Goal: Information Seeking & Learning: Compare options

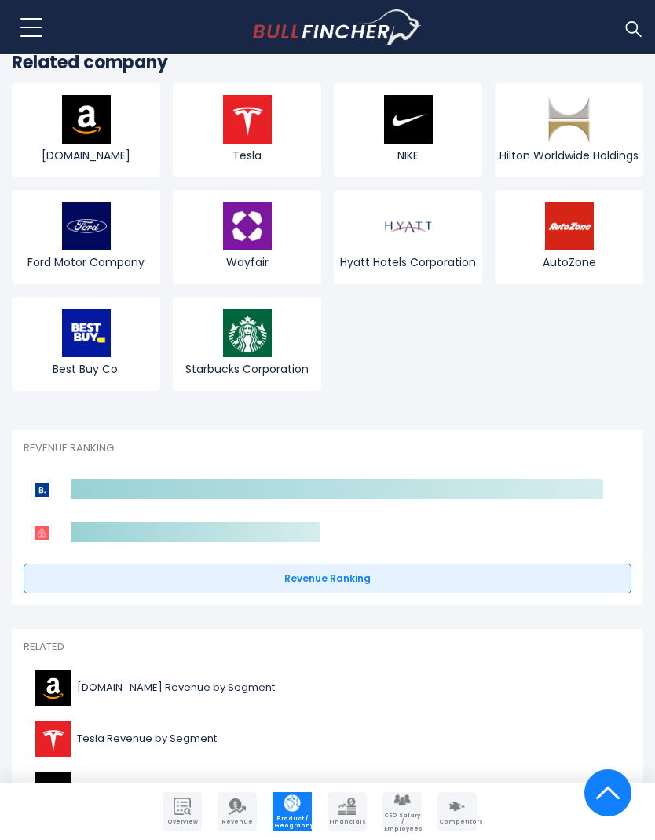
scroll to position [3095, 0]
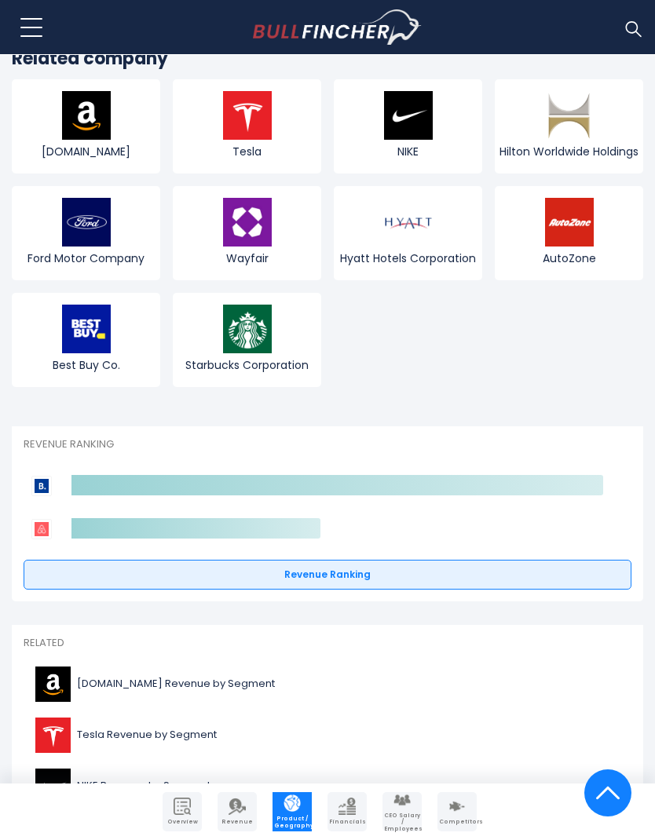
click at [594, 580] on link "Revenue Ranking" at bounding box center [327, 575] width 607 height 30
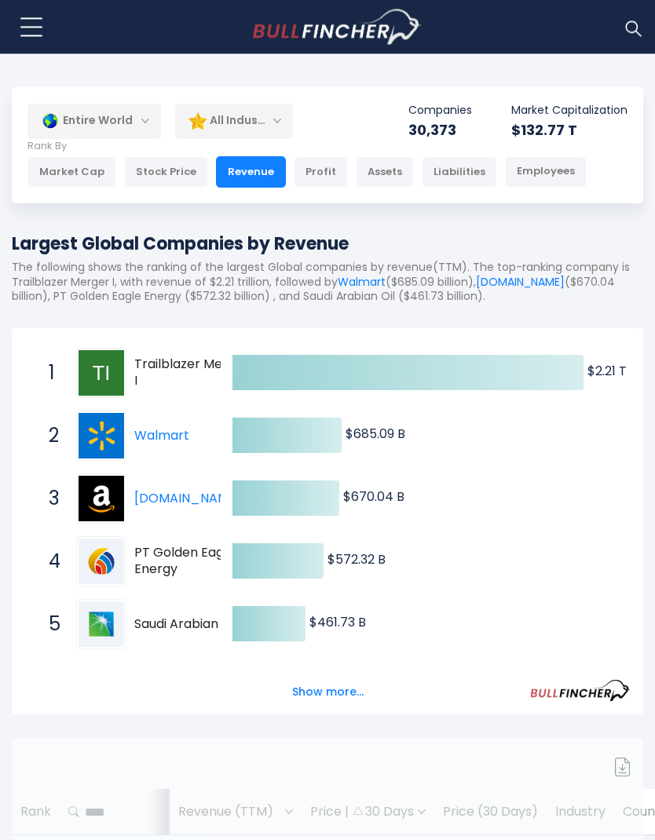
scroll to position [16, 0]
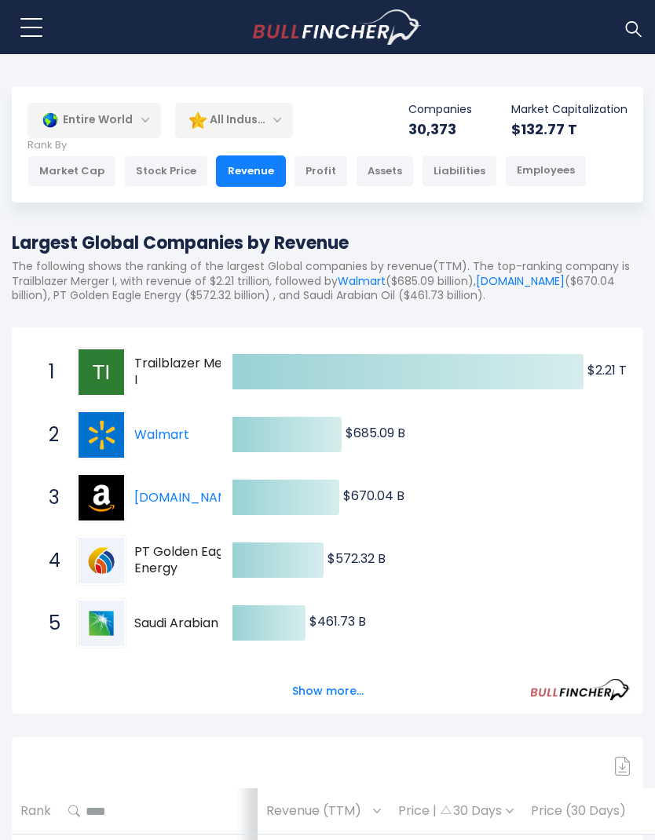
click at [342, 689] on button "Show more..." at bounding box center [328, 691] width 90 height 26
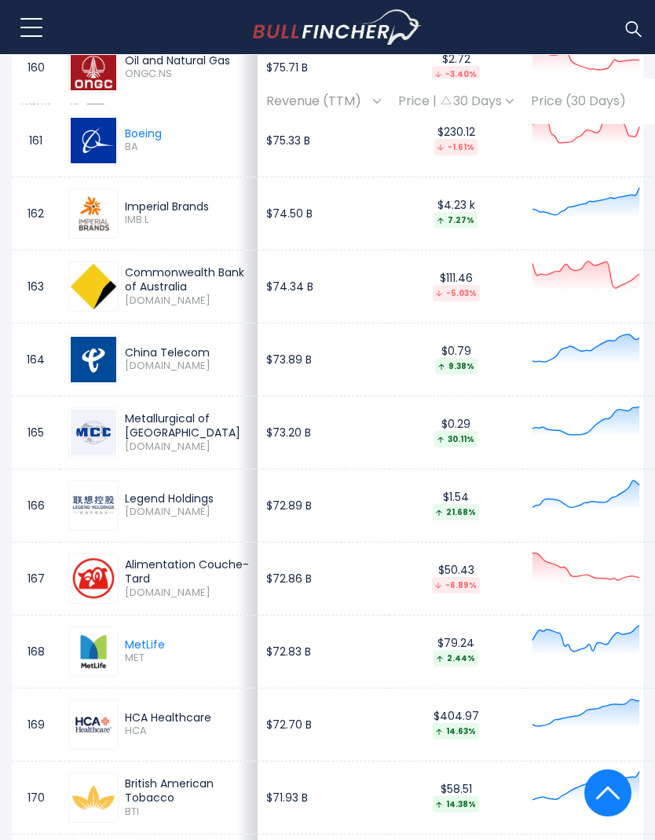
scroll to position [12791, 0]
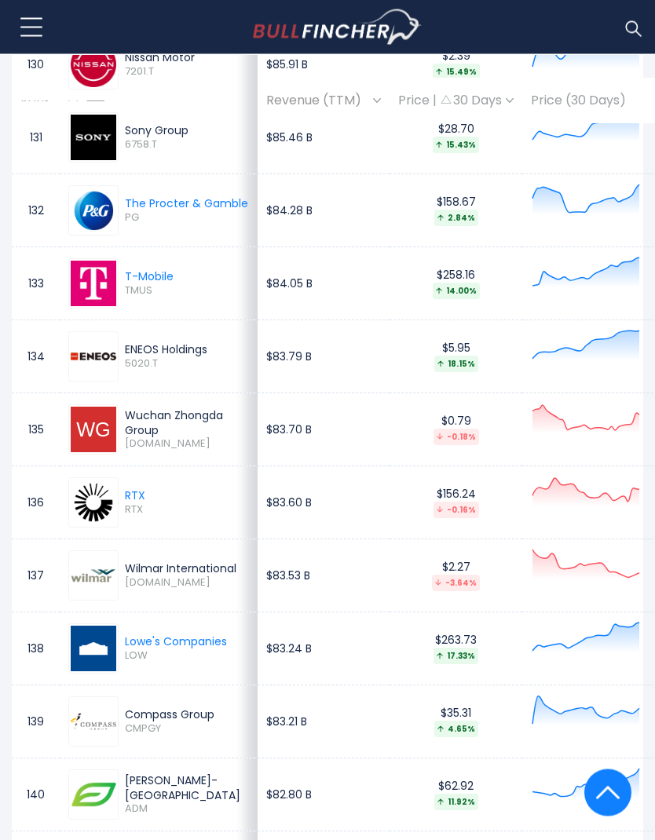
click at [624, 28] on img at bounding box center [632, 28] width 20 height 20
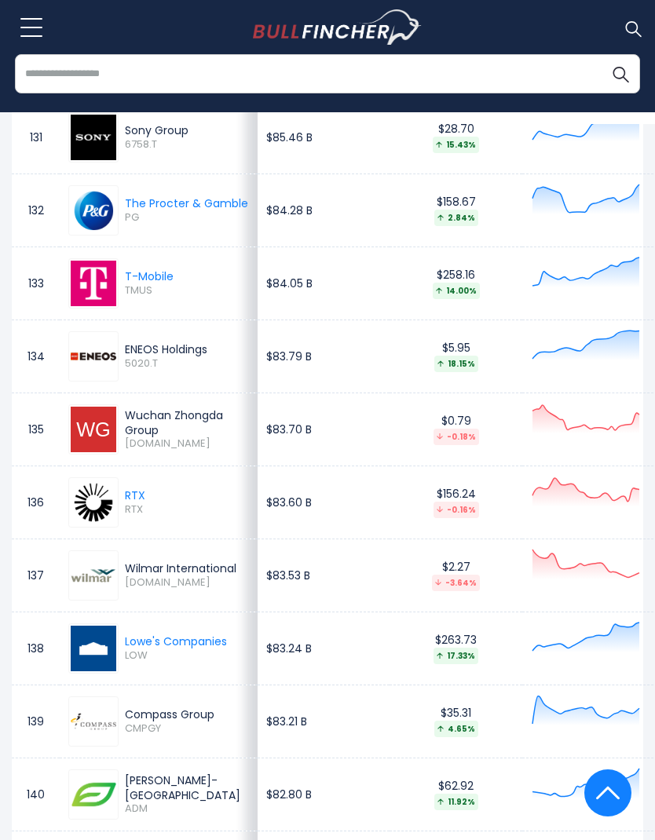
click at [325, 79] on input "search" at bounding box center [327, 73] width 625 height 39
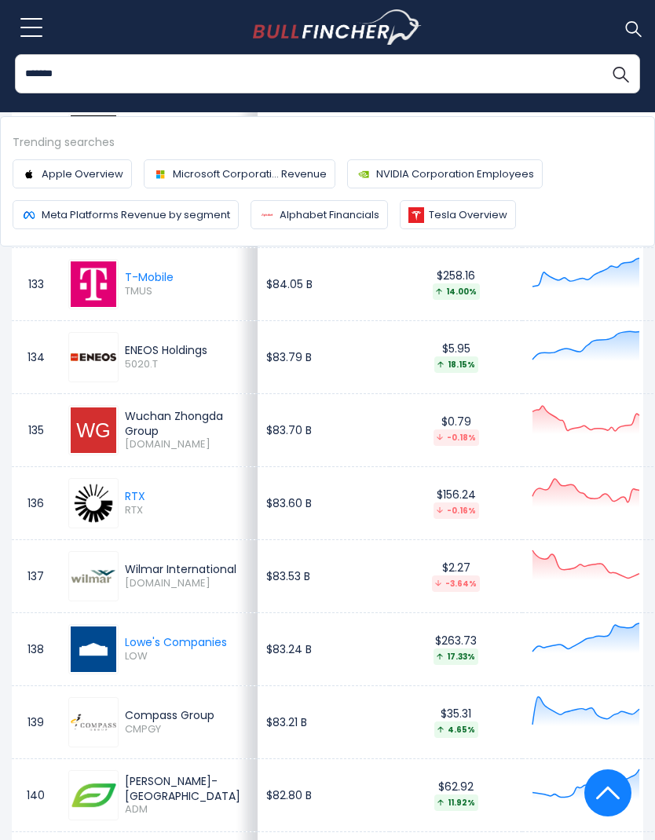
type input "*******"
click at [620, 73] on button "Search" at bounding box center [619, 73] width 39 height 39
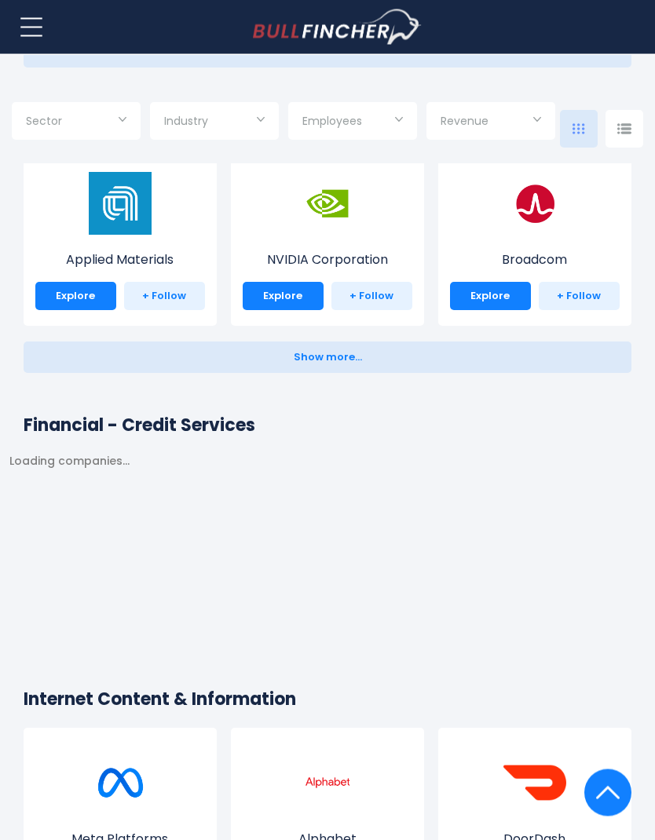
scroll to position [2252, 0]
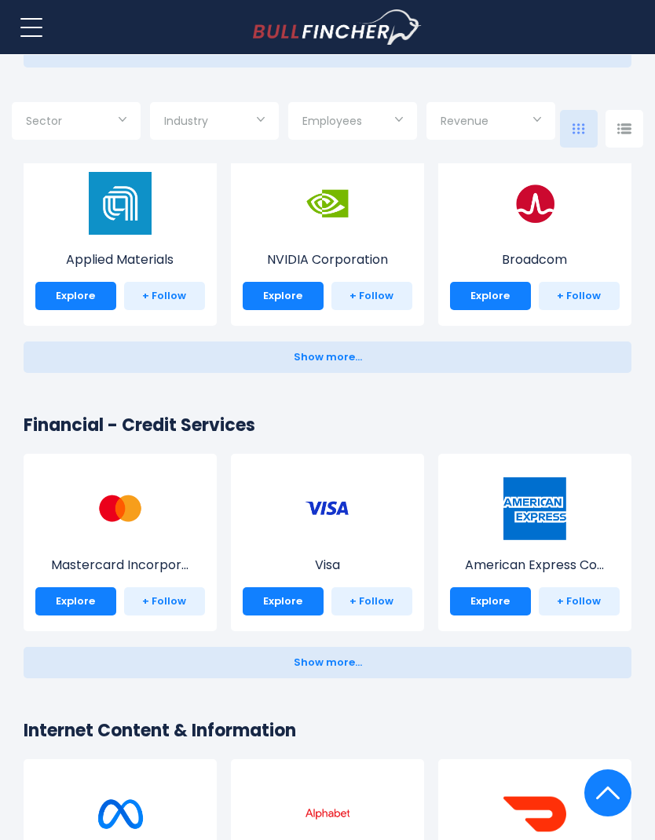
click at [250, 119] on input "Selection" at bounding box center [214, 122] width 100 height 28
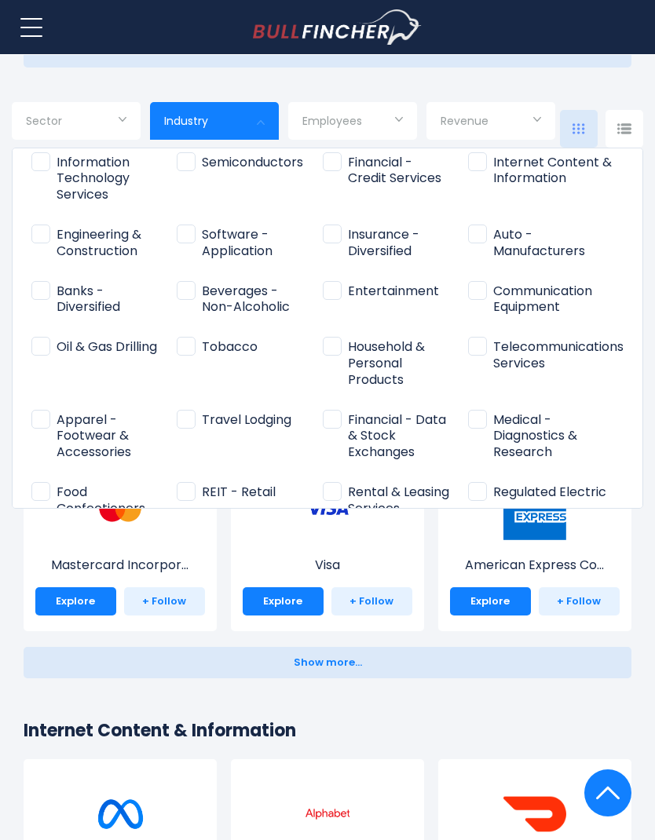
scroll to position [134, 0]
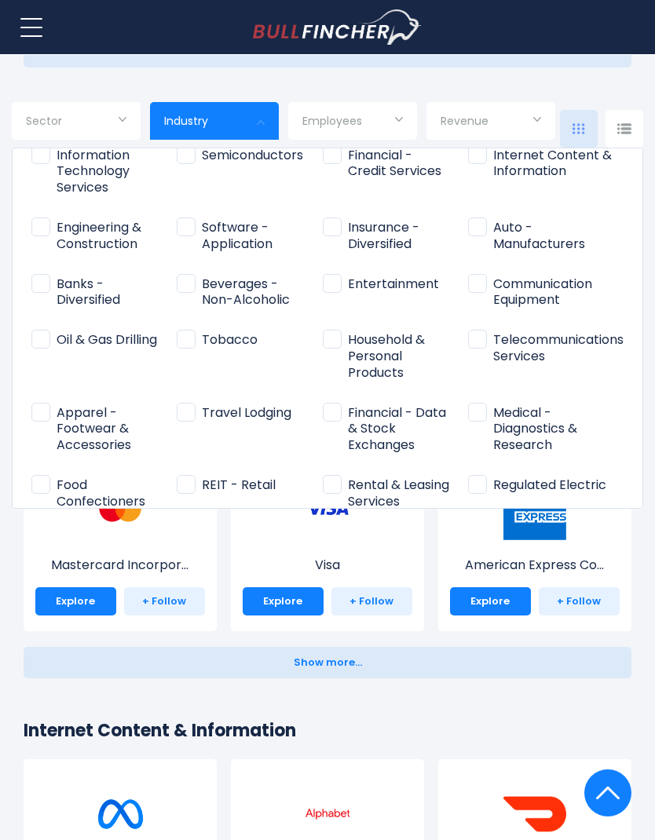
click at [195, 405] on span "Travel Lodging" at bounding box center [234, 413] width 115 height 16
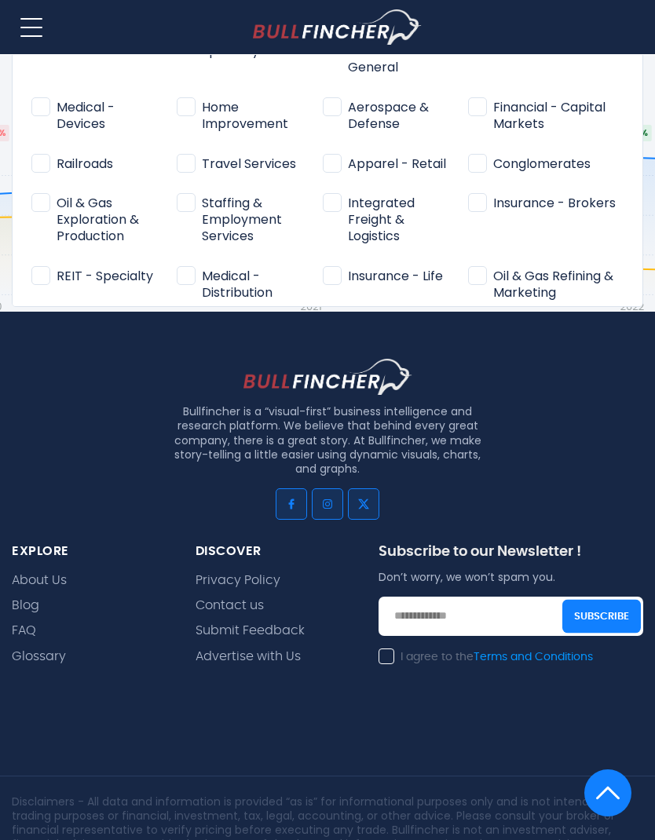
scroll to position [546, 0]
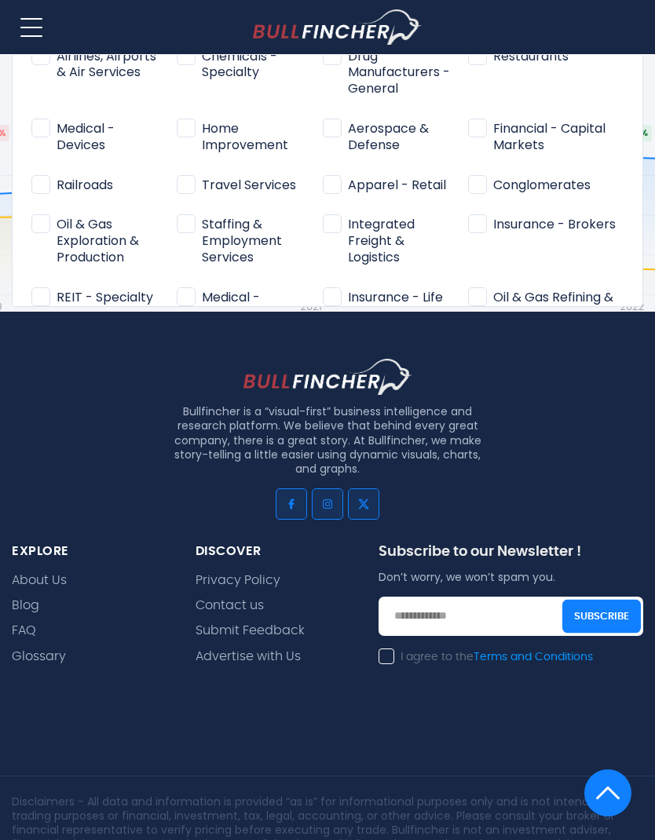
click at [187, 177] on span "Travel Services" at bounding box center [236, 185] width 119 height 16
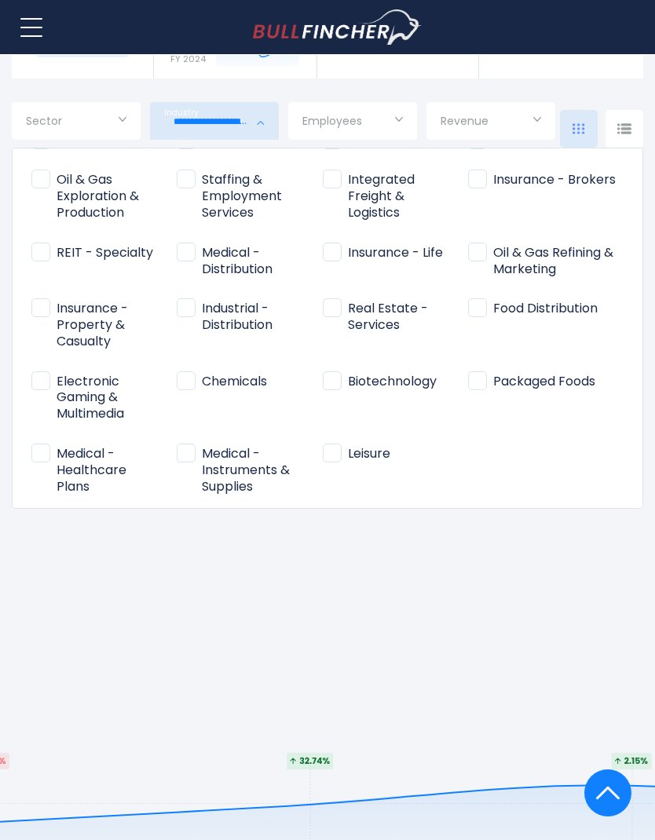
scroll to position [791, 0]
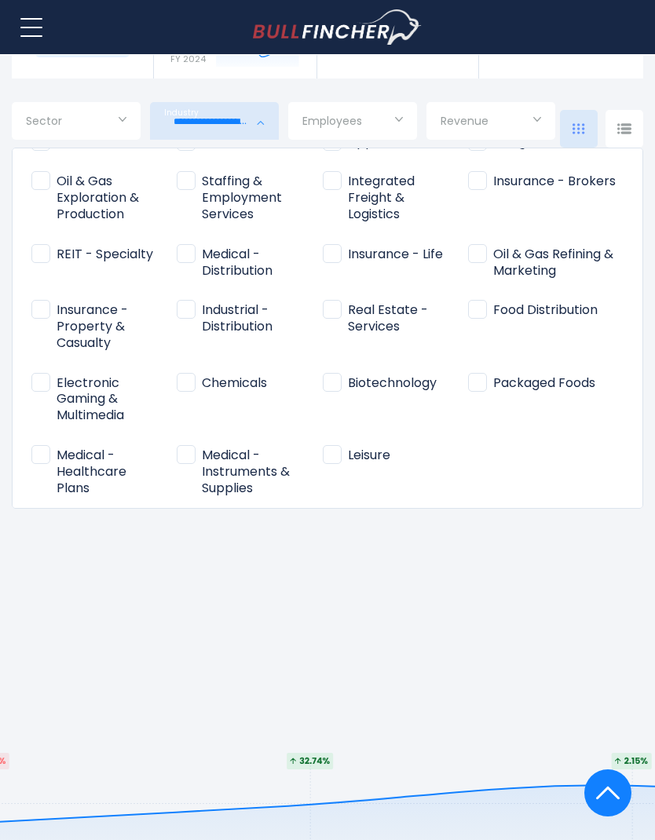
click at [343, 447] on span "Leisure" at bounding box center [356, 455] width 67 height 16
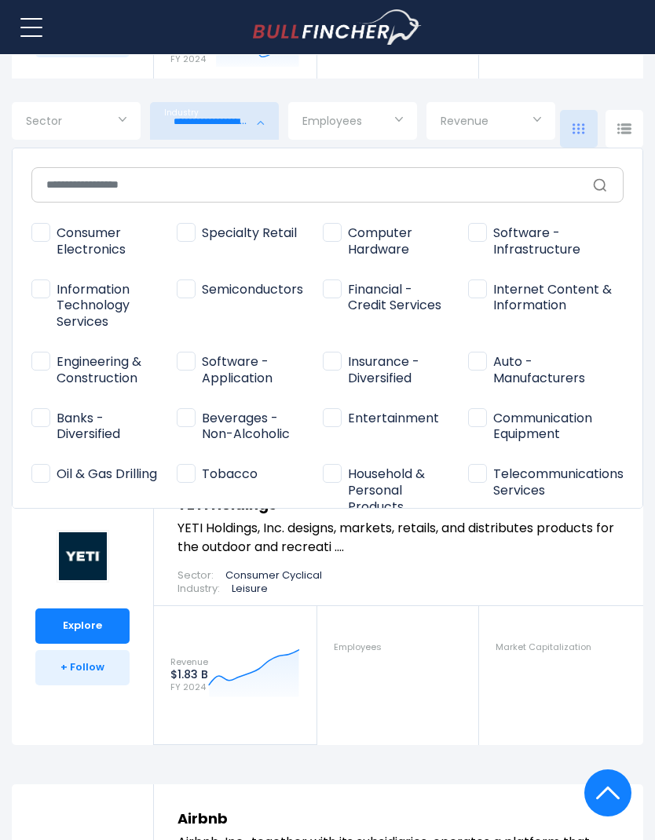
scroll to position [1661, 0]
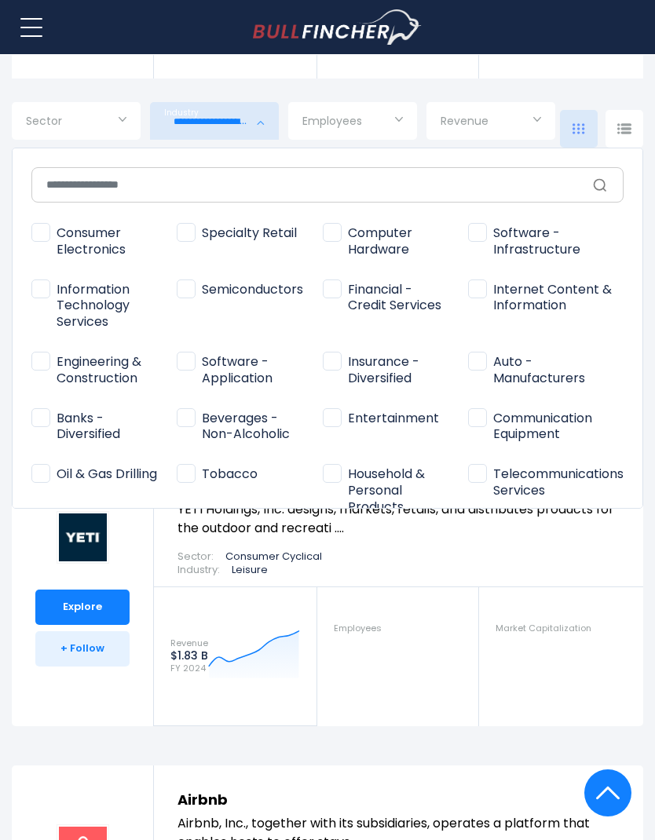
click at [47, 288] on span "Information Technology Services" at bounding box center [95, 306] width 129 height 49
type input "**********"
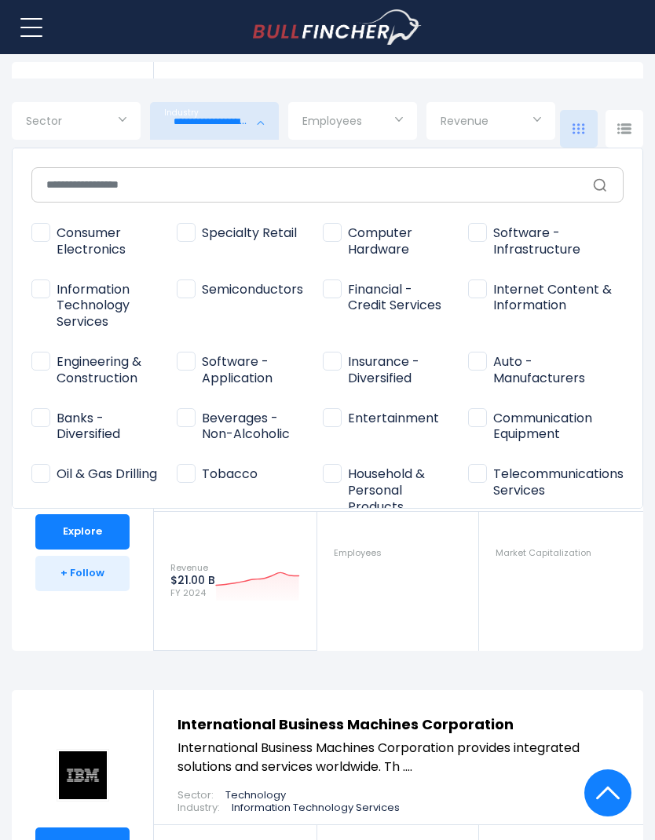
click at [480, 657] on div at bounding box center [327, 420] width 655 height 840
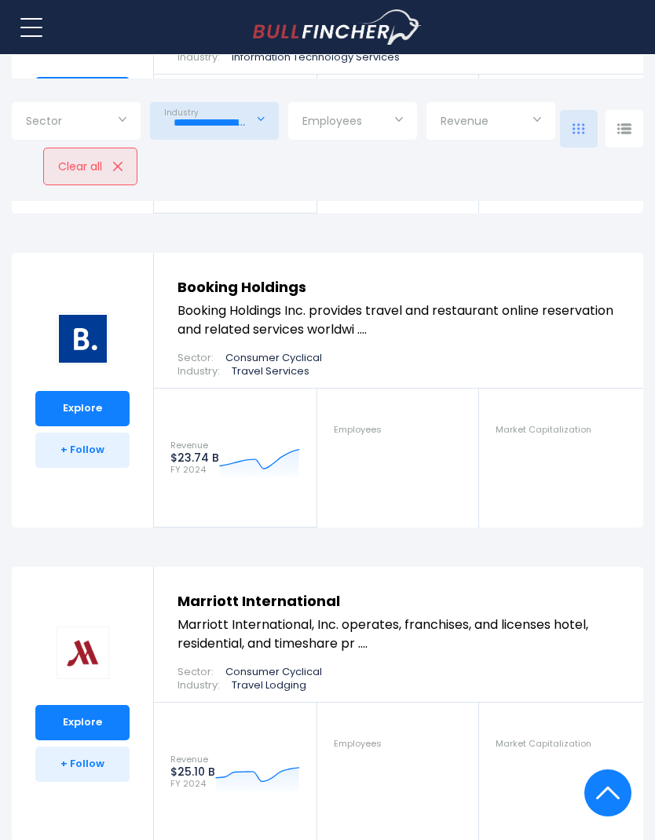
scroll to position [2472, 0]
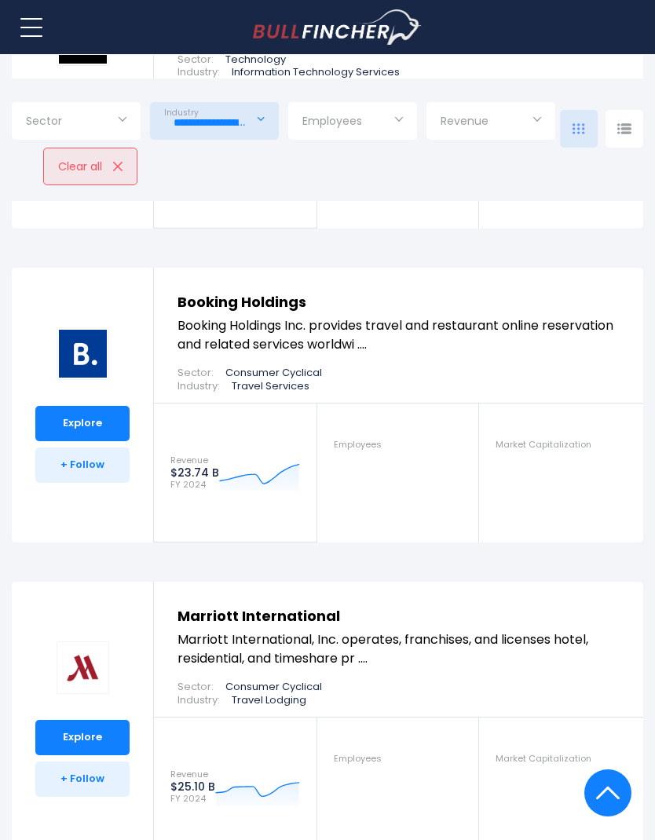
click at [95, 729] on link "Explore" at bounding box center [82, 737] width 94 height 35
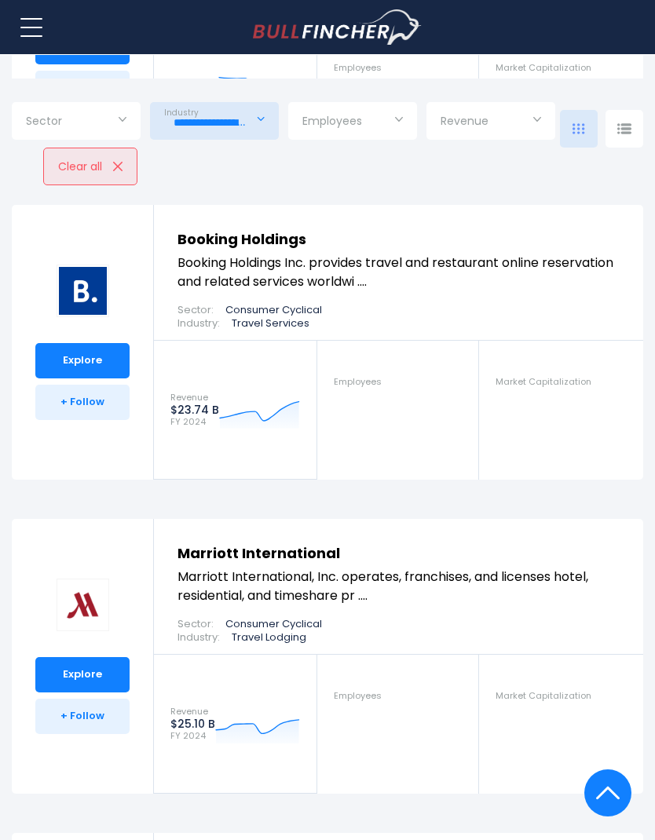
click at [96, 345] on link "Explore" at bounding box center [82, 360] width 94 height 35
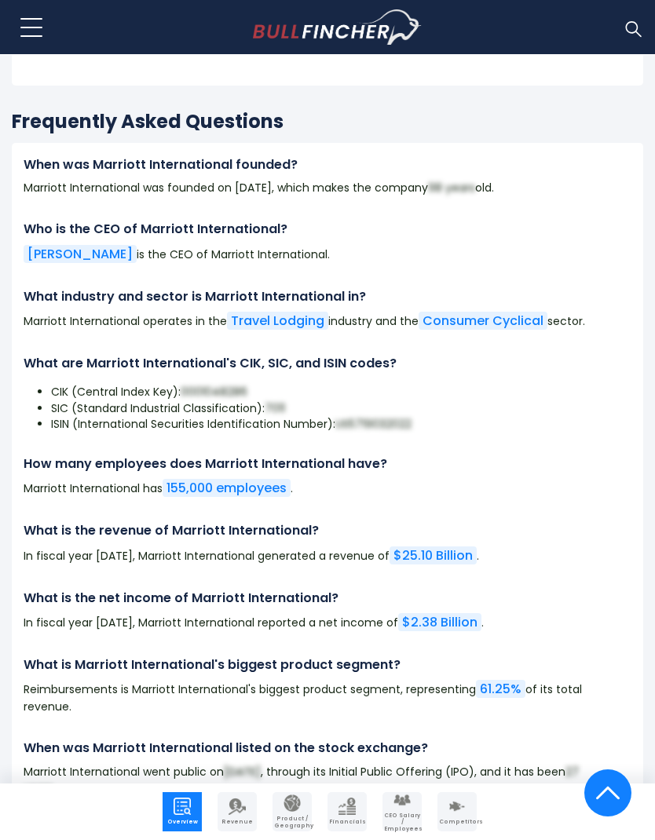
scroll to position [11281, 0]
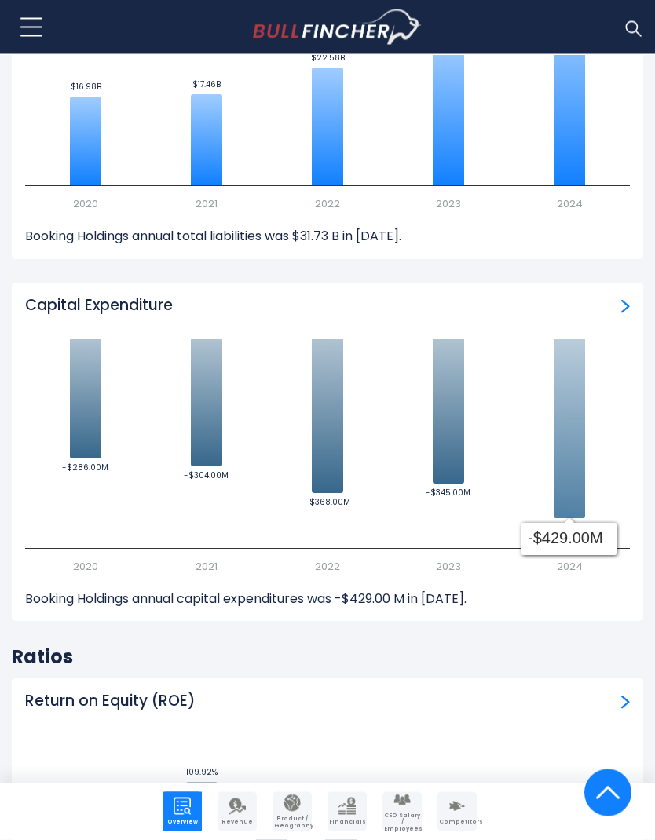
scroll to position [6032, 0]
click at [622, 299] on img "Capital Expenditure" at bounding box center [625, 306] width 9 height 14
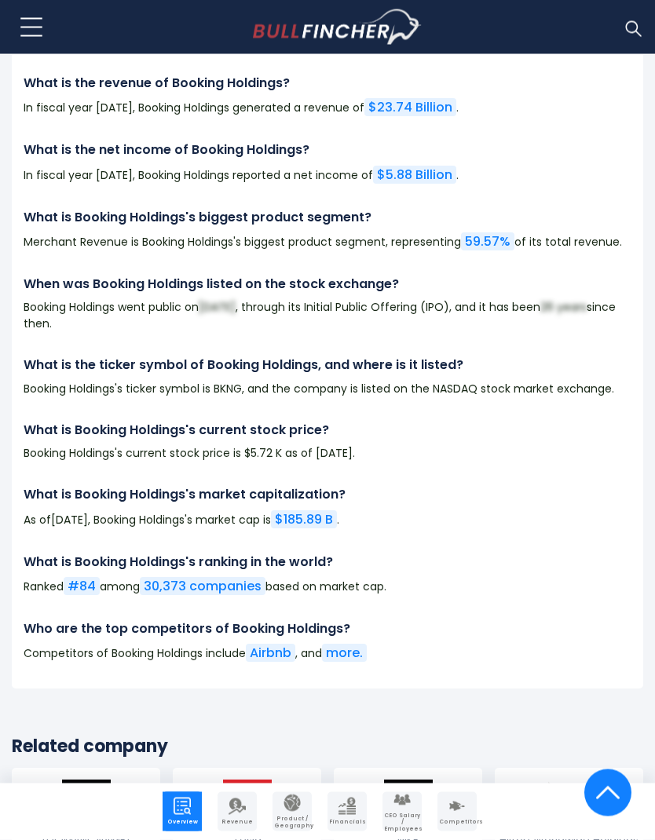
scroll to position [11753, 0]
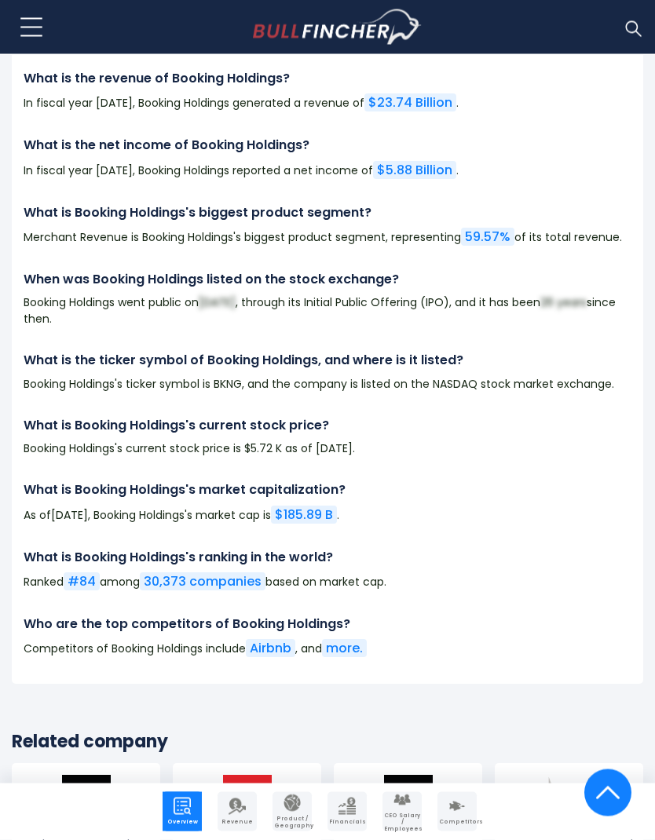
click at [350, 640] on link "more." at bounding box center [344, 649] width 45 height 18
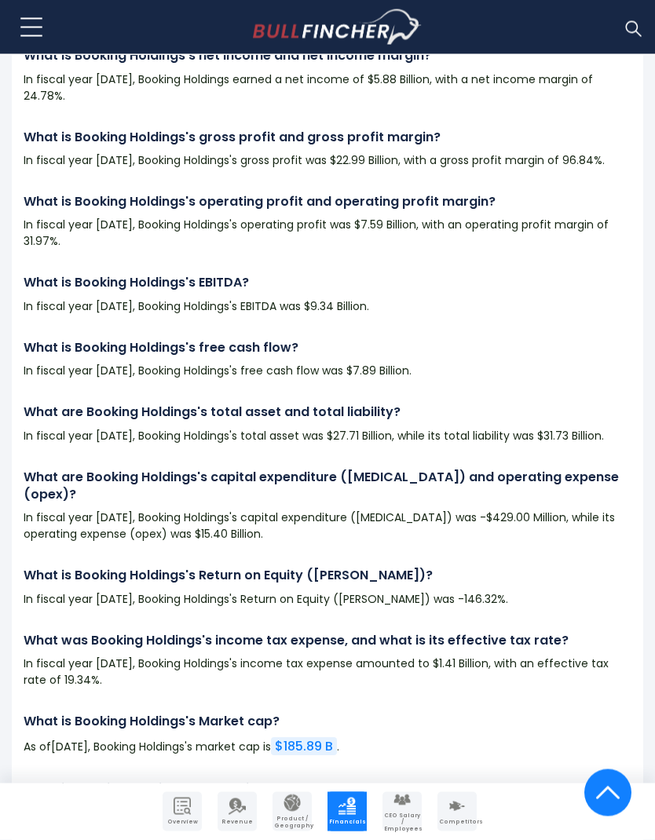
scroll to position [3459, 0]
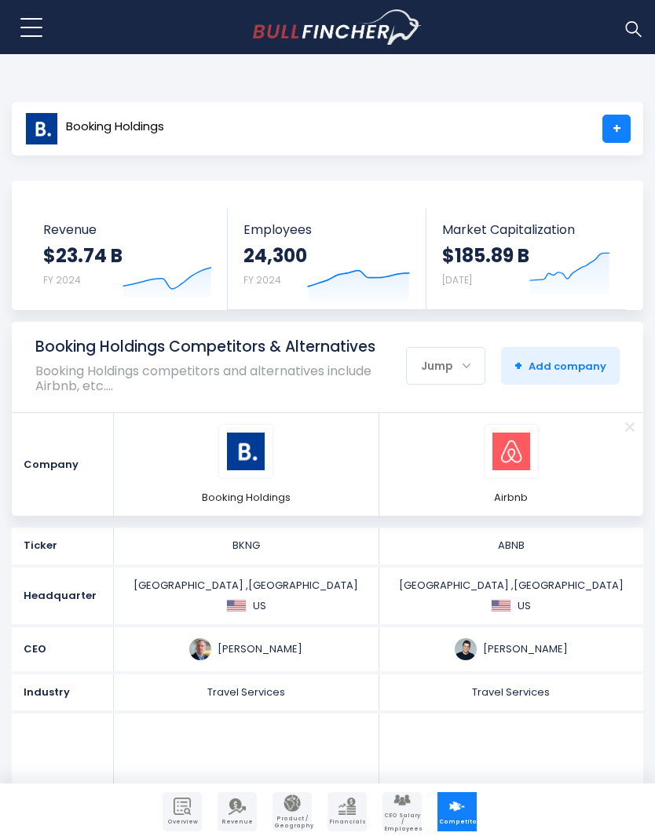
click at [462, 371] on div "Jump" at bounding box center [446, 365] width 78 height 33
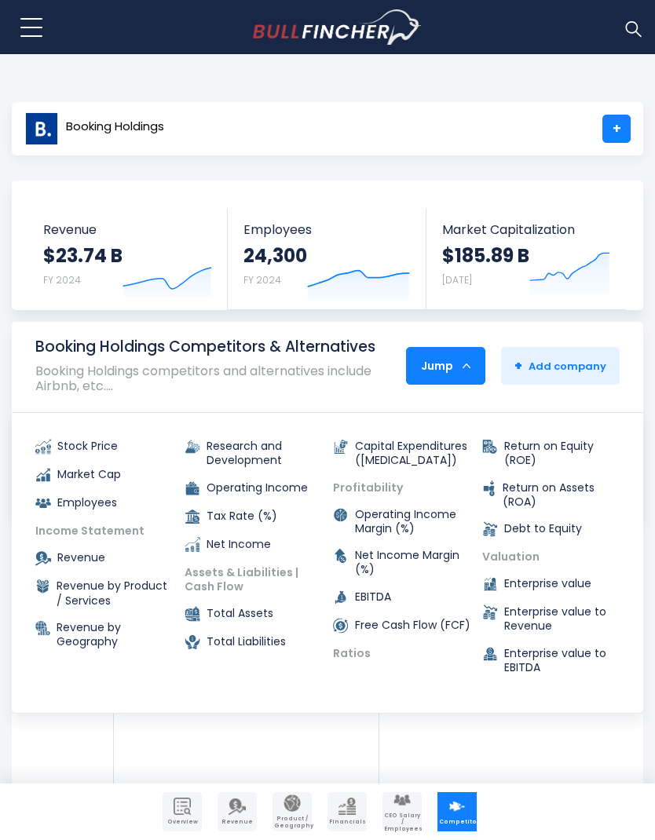
click at [461, 359] on div "Jump" at bounding box center [446, 365] width 78 height 33
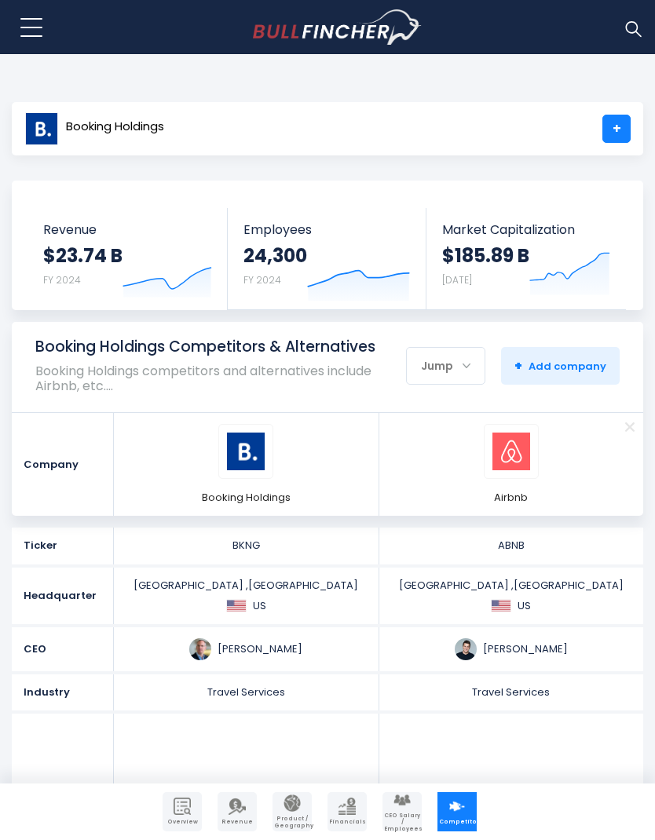
click at [129, 380] on p "Booking Holdings competitors and alternatives include Airbnb, etc.…" at bounding box center [206, 378] width 342 height 30
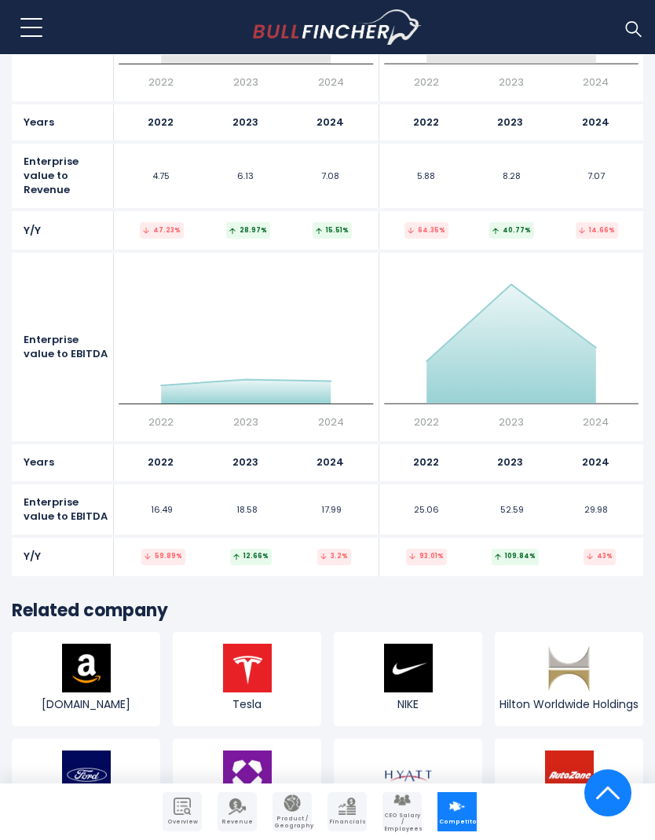
scroll to position [8284, 0]
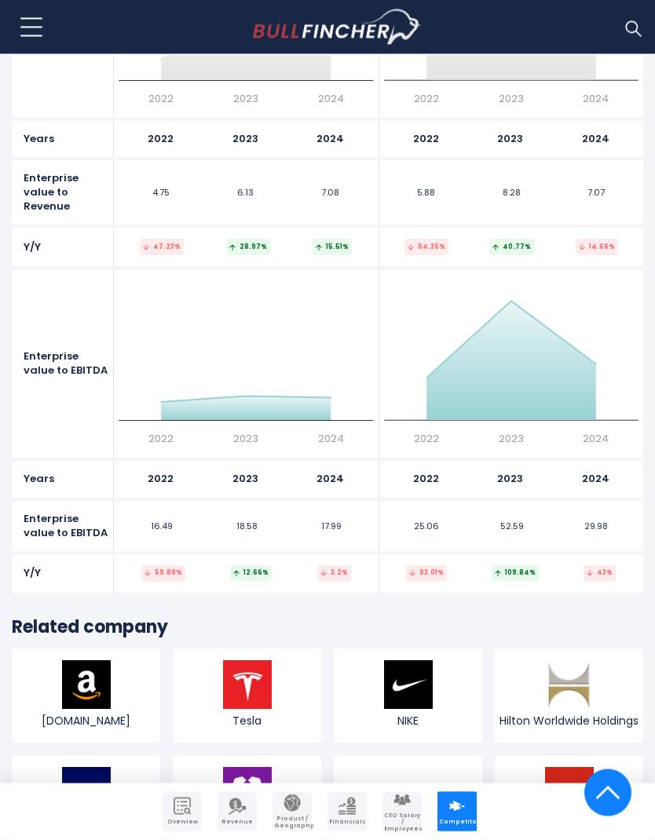
click at [622, 31] on img at bounding box center [632, 28] width 20 height 20
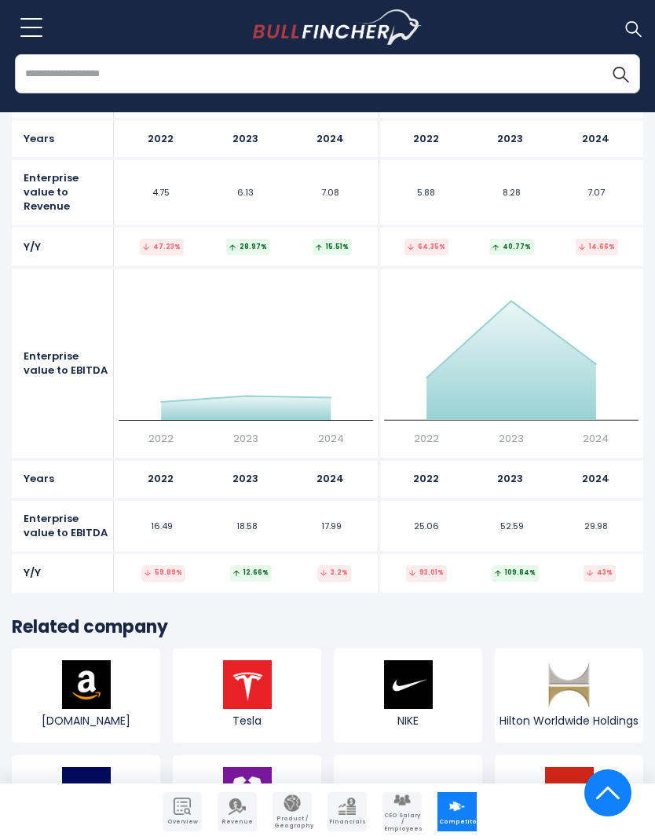
click at [537, 71] on input "search" at bounding box center [327, 73] width 625 height 39
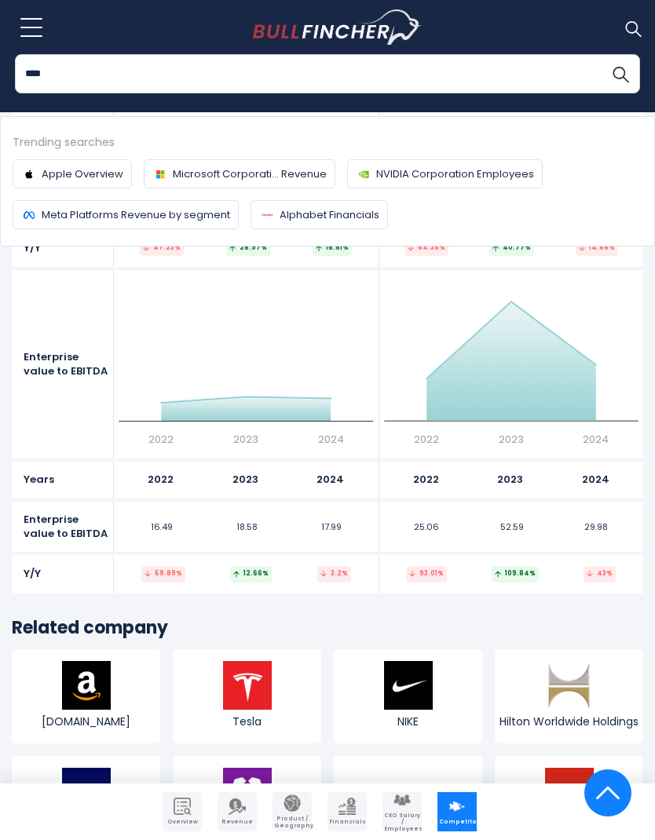
type input "****"
click at [620, 73] on button "Search" at bounding box center [619, 73] width 39 height 39
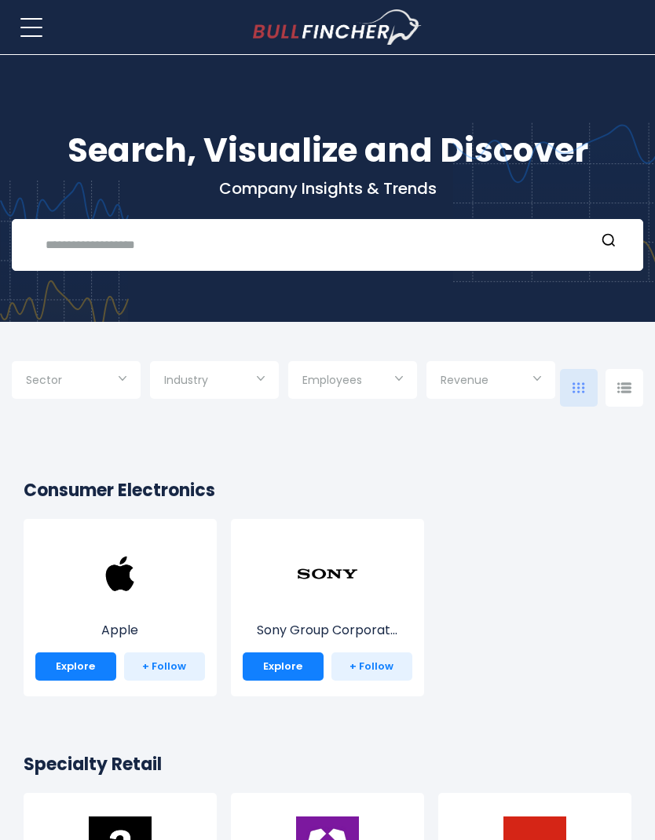
click at [415, 240] on input "text" at bounding box center [315, 244] width 559 height 29
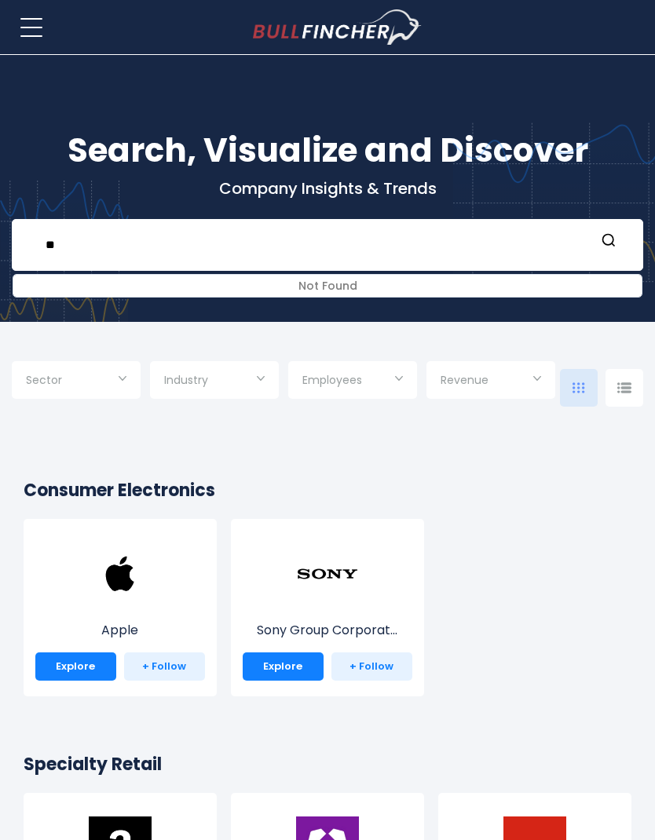
type input "*"
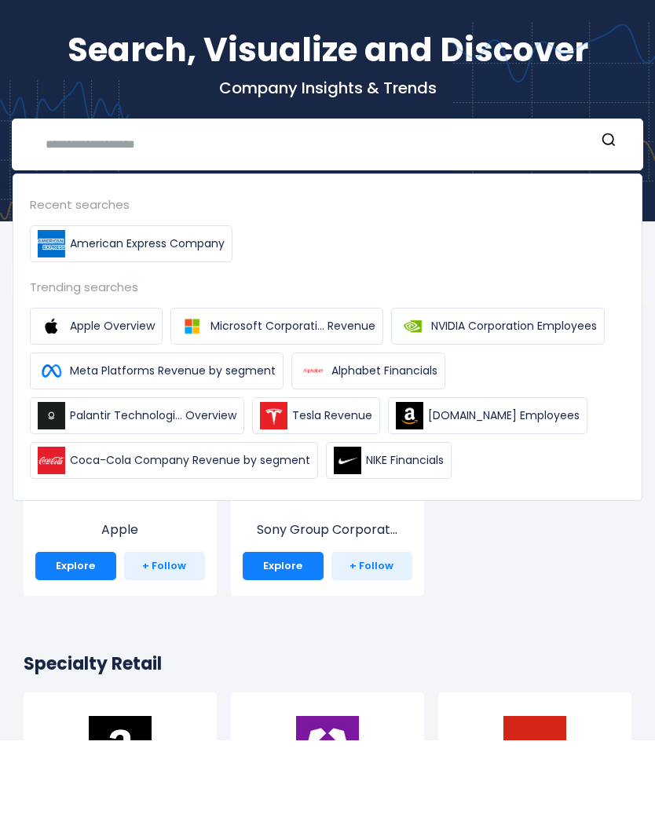
click at [436, 230] on input "text" at bounding box center [315, 244] width 559 height 29
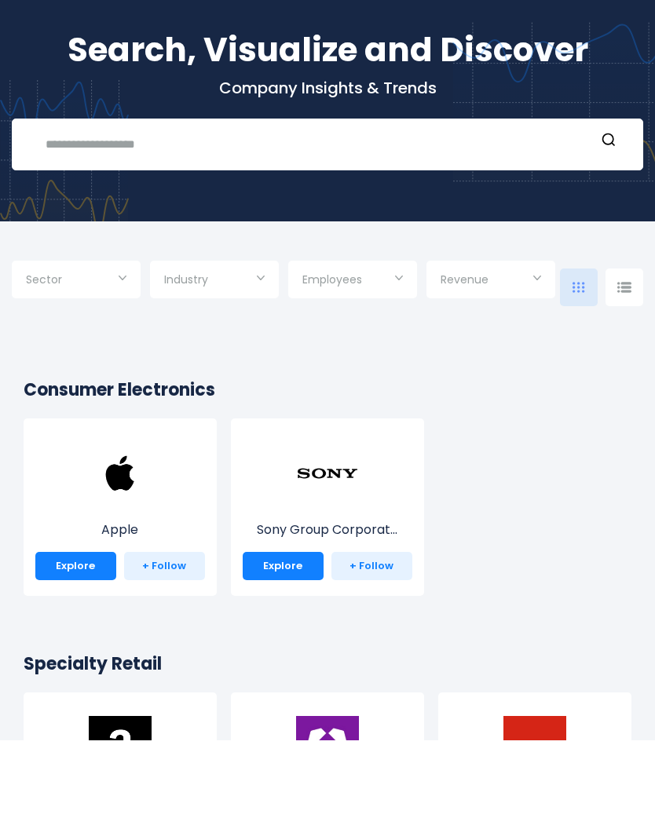
click at [436, 230] on input "text" at bounding box center [315, 244] width 559 height 29
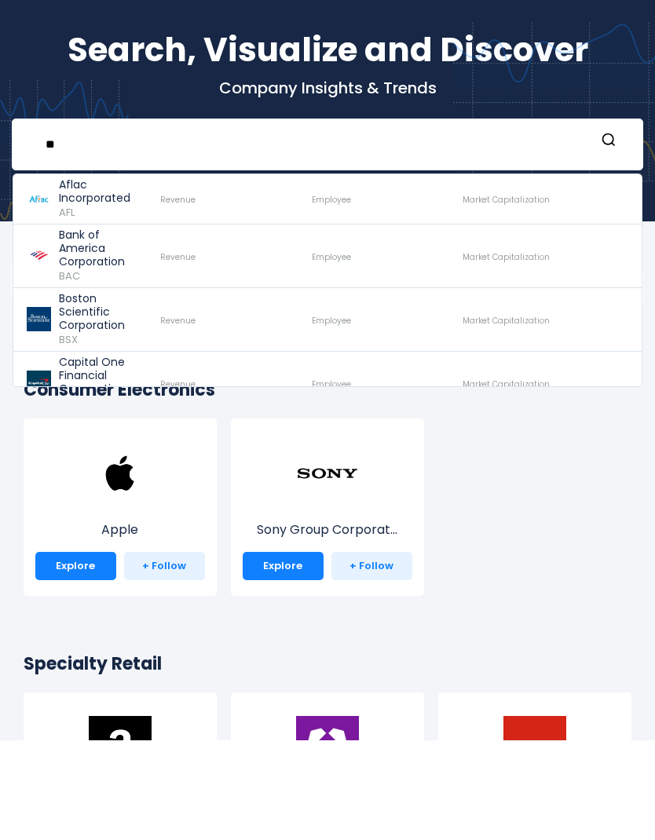
type input "*"
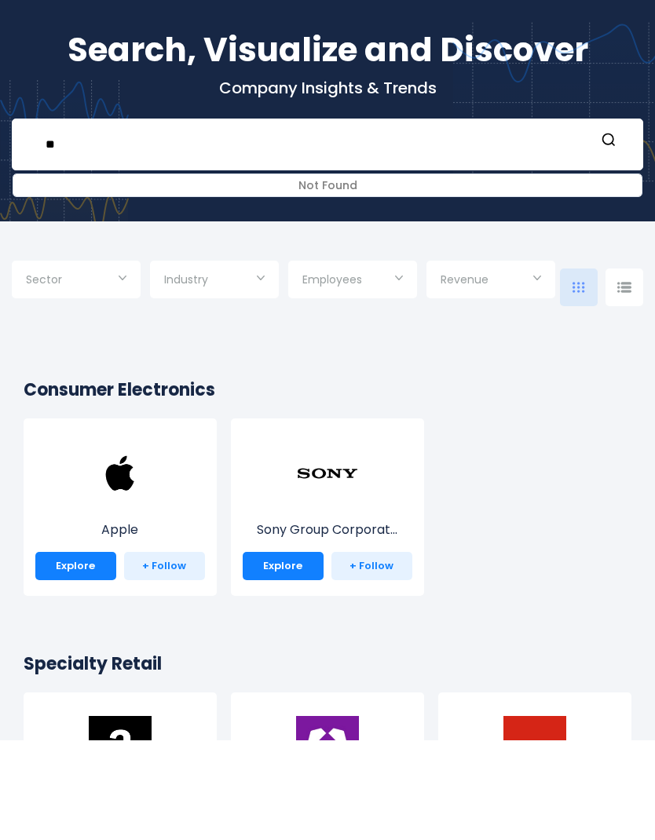
type input "*"
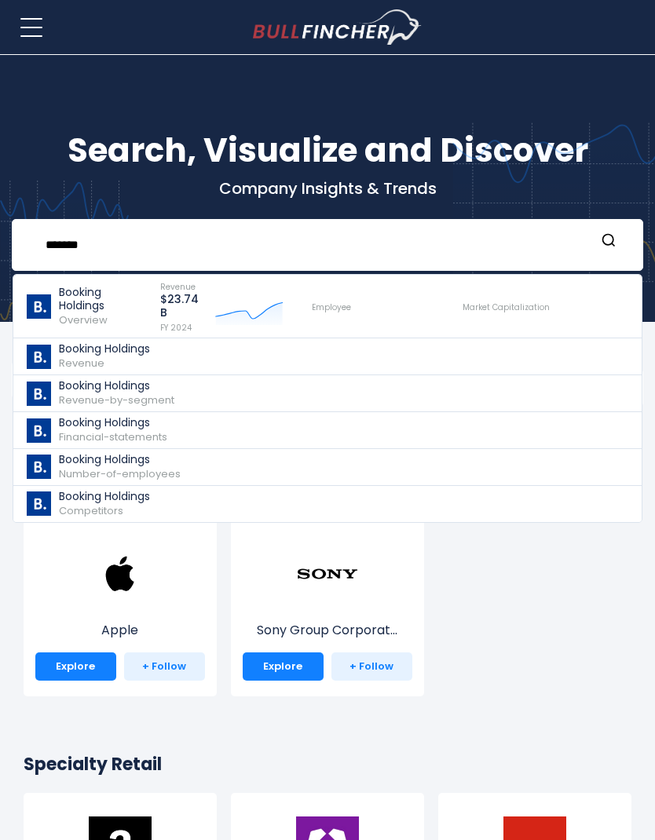
type input "*******"
click at [46, 498] on img at bounding box center [38, 503] width 27 height 24
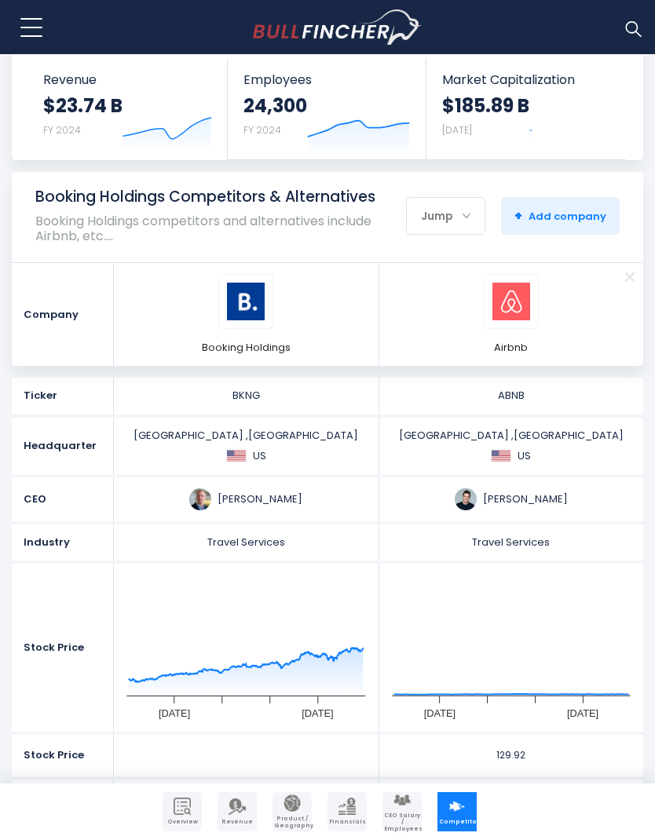
scroll to position [149, 0]
click at [522, 224] on strong "+" at bounding box center [518, 216] width 8 height 18
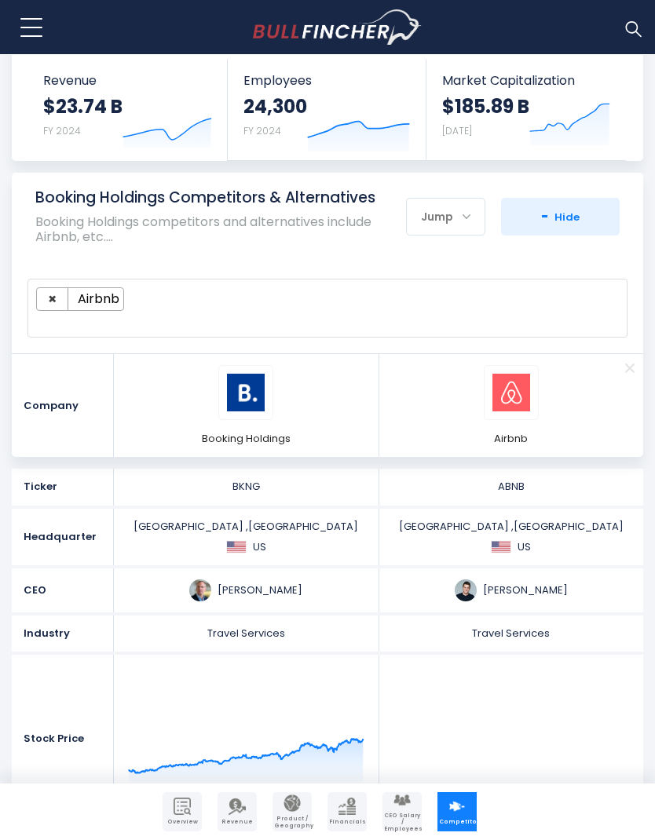
click at [507, 273] on div "**********" at bounding box center [327, 308] width 631 height 90
click at [465, 300] on ul "× Airbnb" at bounding box center [320, 299] width 568 height 24
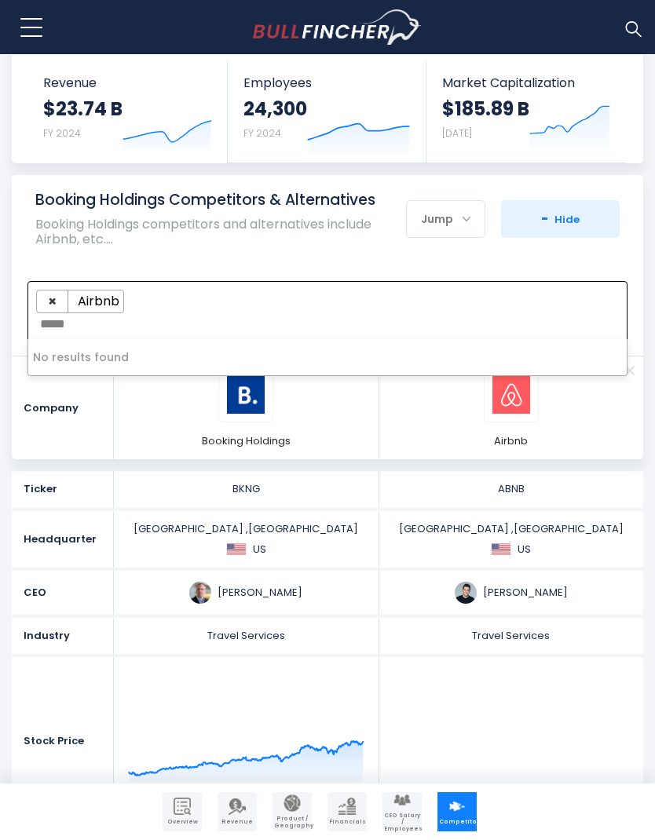
scroll to position [144, 0]
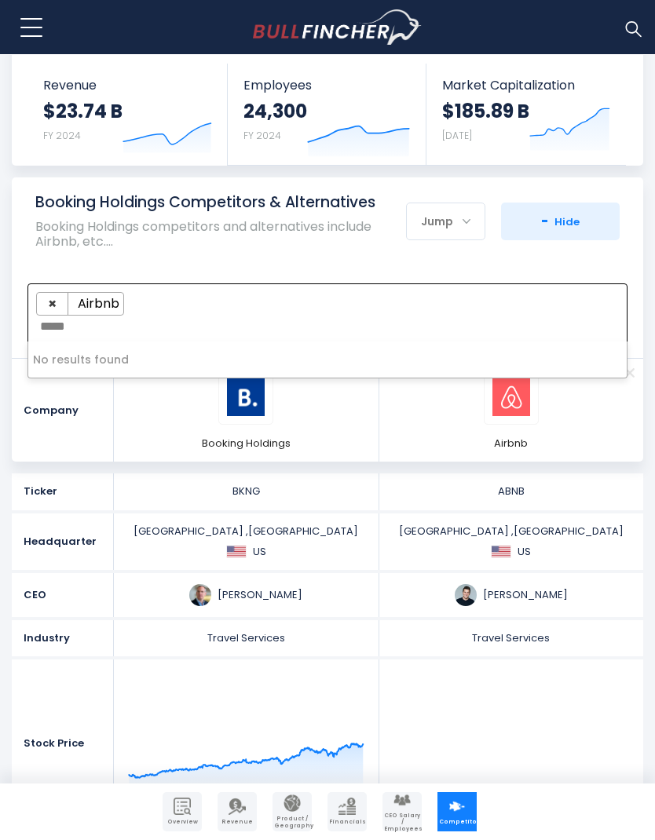
click at [91, 326] on textarea "*****" at bounding box center [68, 326] width 57 height 14
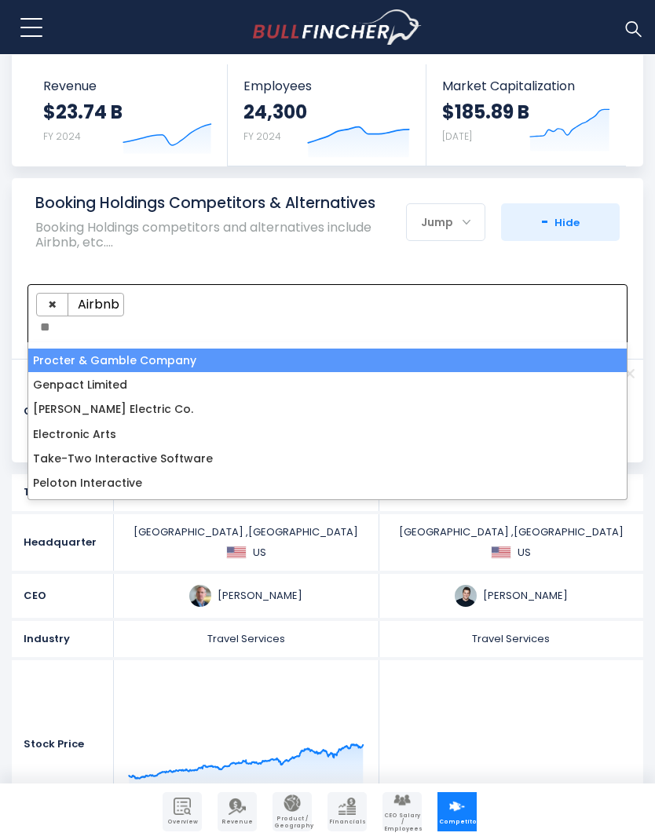
type textarea "*"
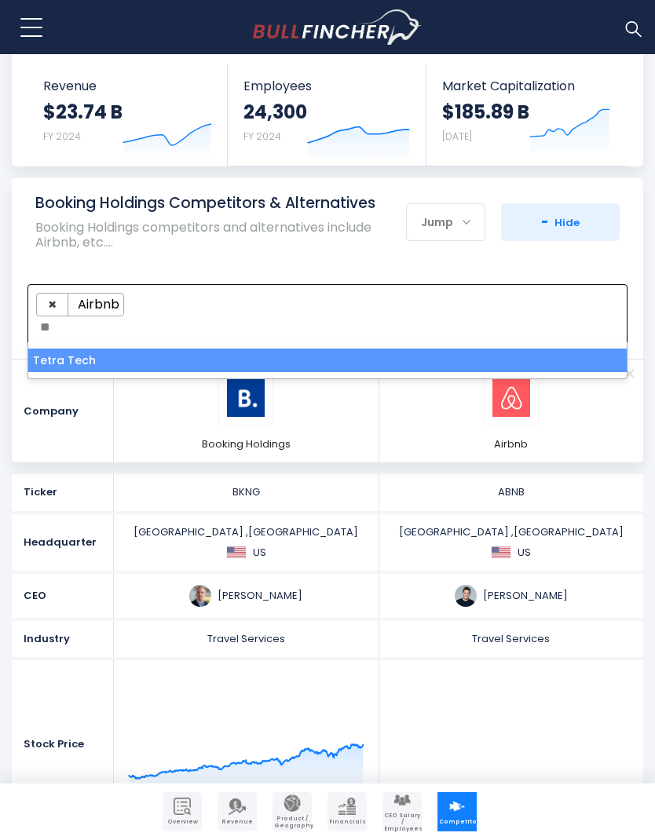
type textarea "*"
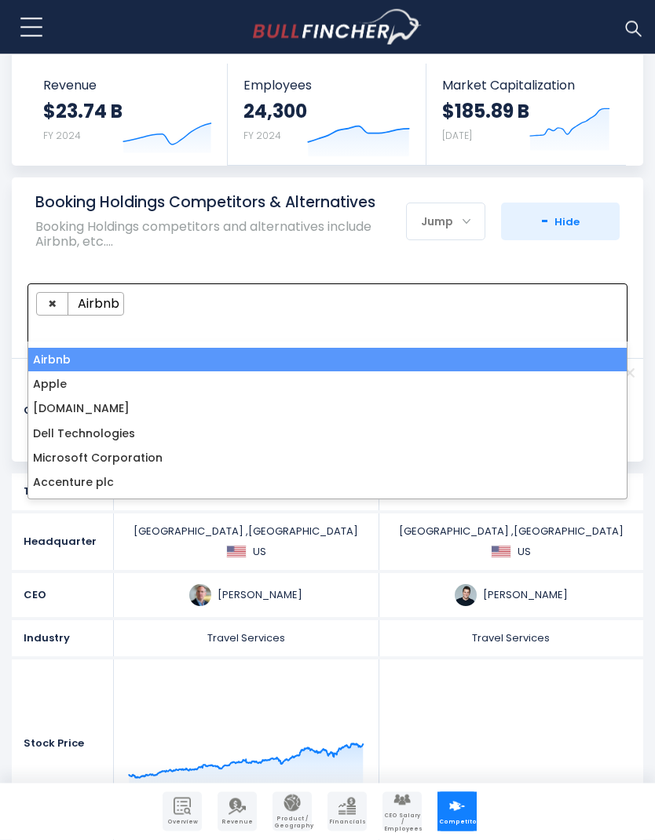
click at [61, 333] on span "× Airbnb" at bounding box center [327, 313] width 600 height 59
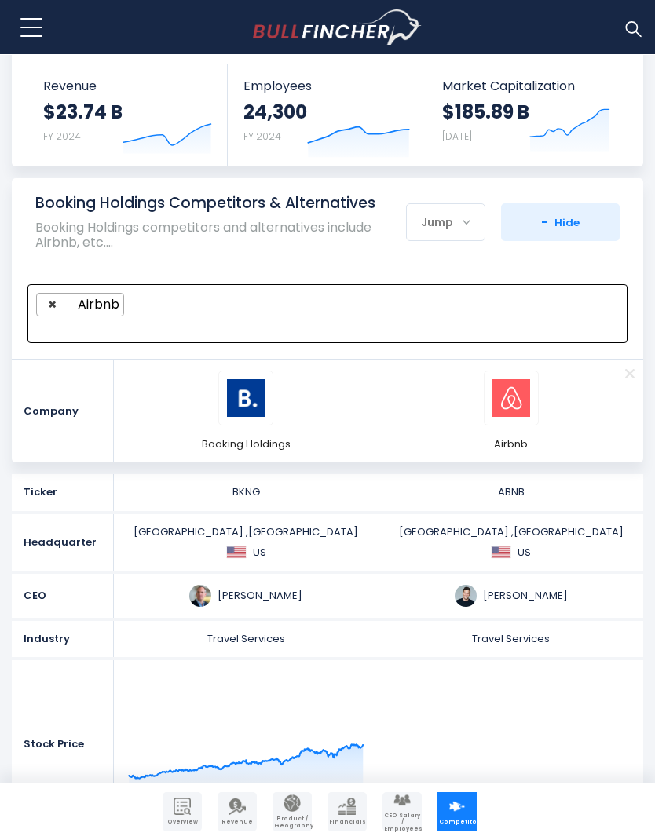
click at [49, 323] on textarea "Search" at bounding box center [44, 327] width 9 height 14
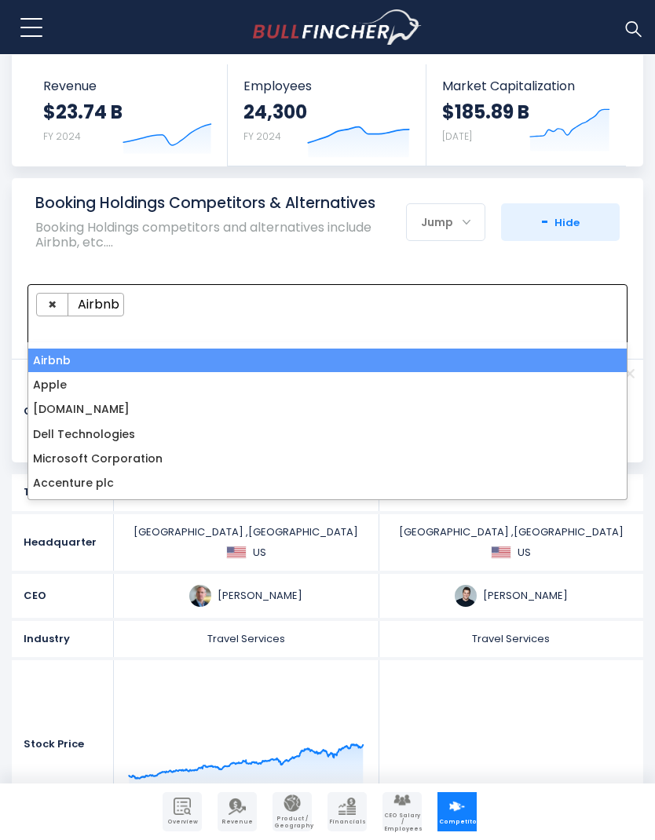
click at [46, 328] on textarea "Search" at bounding box center [44, 327] width 9 height 14
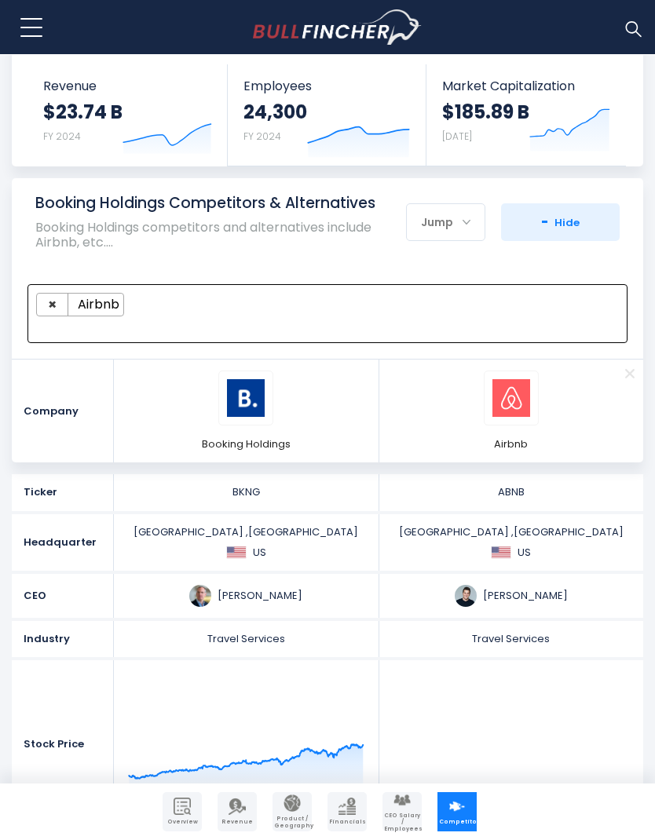
paste textarea "*****"
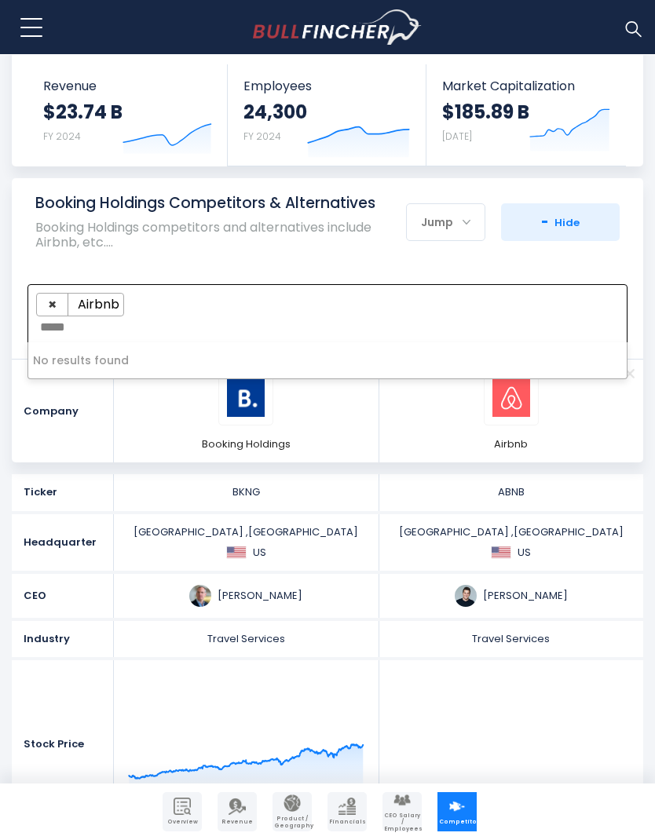
type textarea "*****"
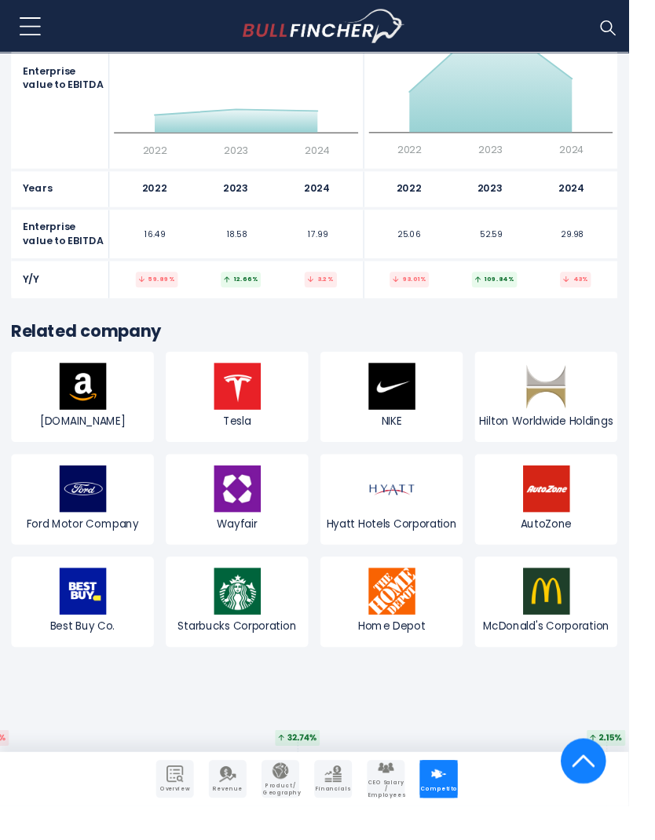
scroll to position [8642, 0]
